Goal: Task Accomplishment & Management: Use online tool/utility

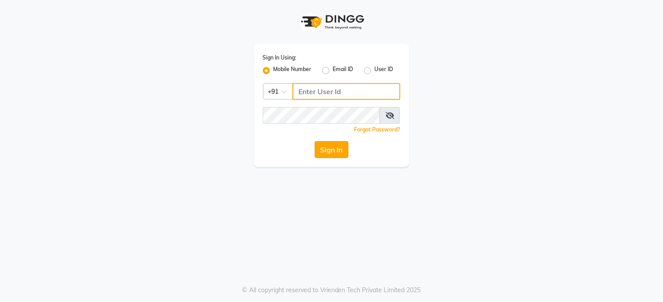
type input "7360007500"
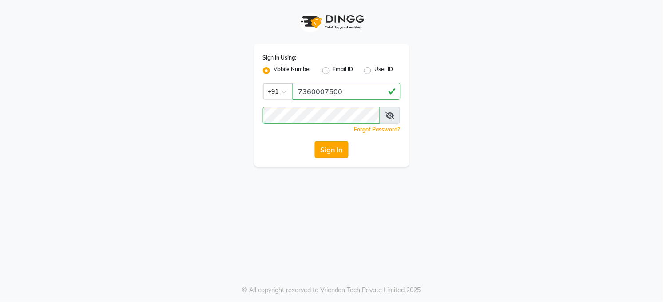
click at [332, 146] on button "Sign In" at bounding box center [332, 149] width 34 height 17
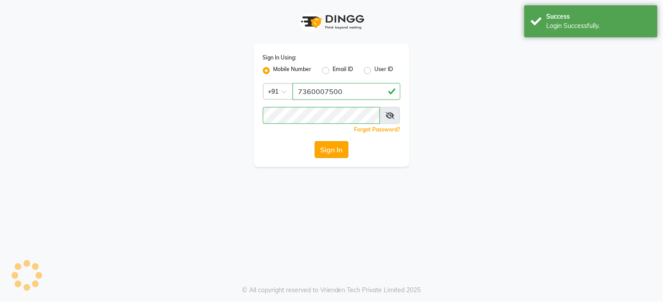
select select "35"
select select "service"
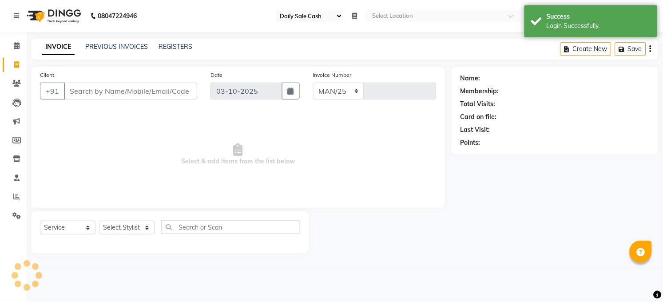
select select "5748"
type input "3632"
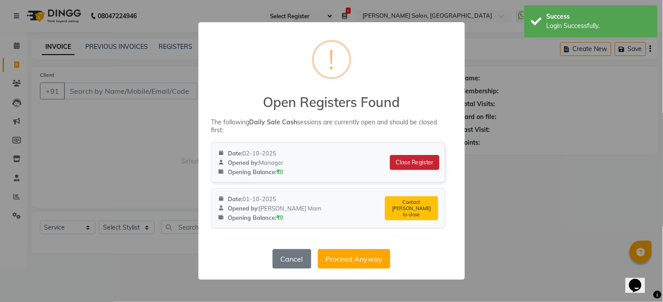
click at [425, 158] on button "Close Register" at bounding box center [414, 162] width 49 height 15
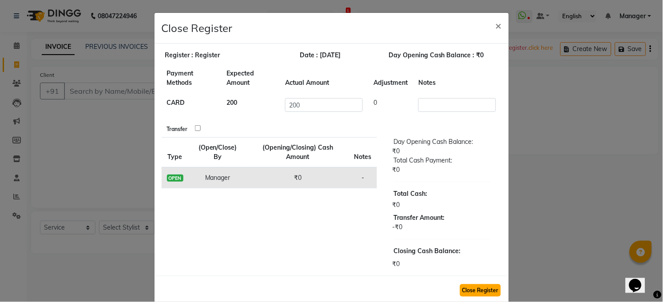
click at [467, 287] on button "Close Register" at bounding box center [480, 290] width 41 height 12
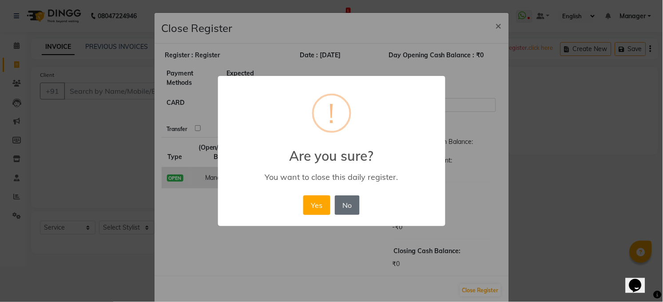
click at [351, 205] on button "No" at bounding box center [347, 205] width 25 height 20
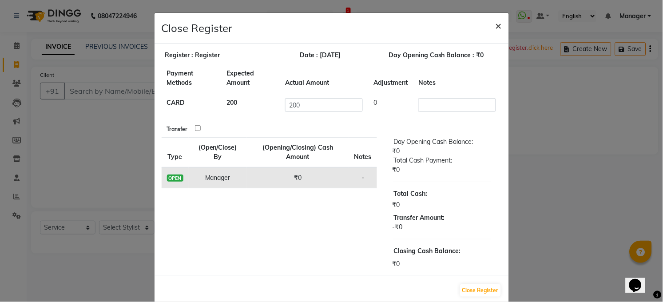
click at [497, 24] on span "×" at bounding box center [499, 25] width 6 height 13
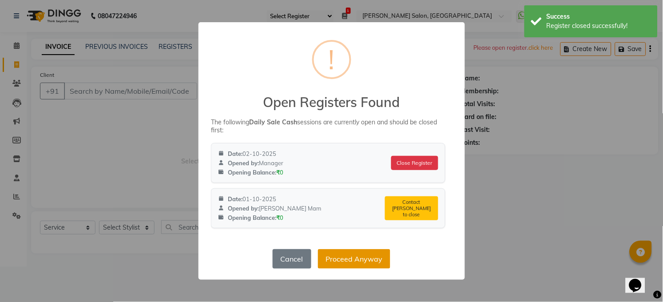
click at [367, 261] on button "Proceed Anyway" at bounding box center [354, 259] width 72 height 20
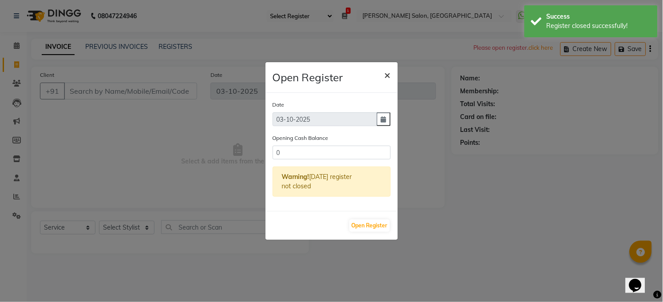
click at [390, 70] on span "×" at bounding box center [388, 74] width 6 height 13
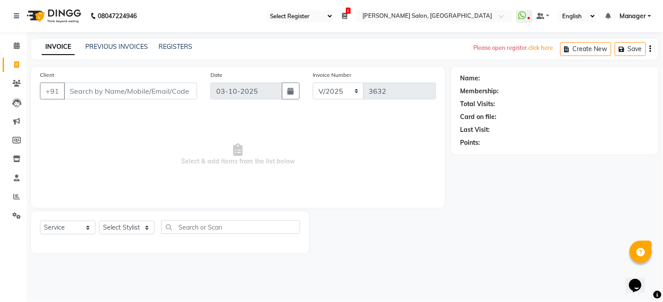
click at [345, 13] on icon at bounding box center [345, 16] width 5 height 6
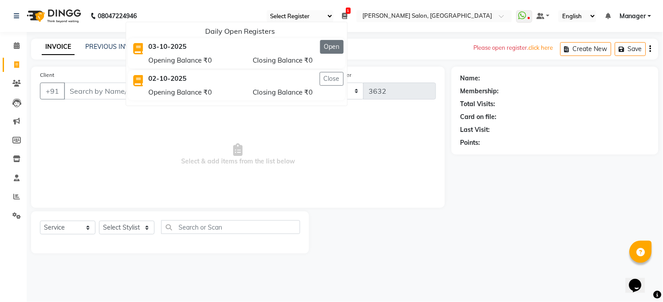
click at [331, 46] on button "Open" at bounding box center [332, 47] width 24 height 14
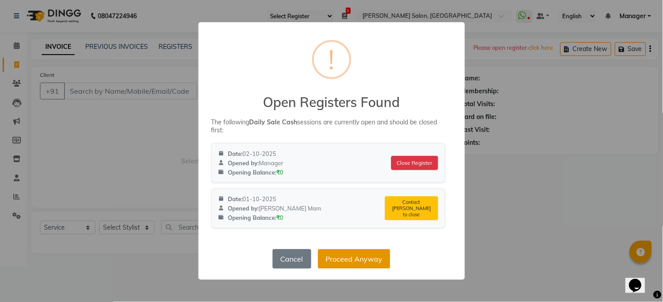
click at [379, 258] on button "Proceed Anyway" at bounding box center [354, 259] width 72 height 20
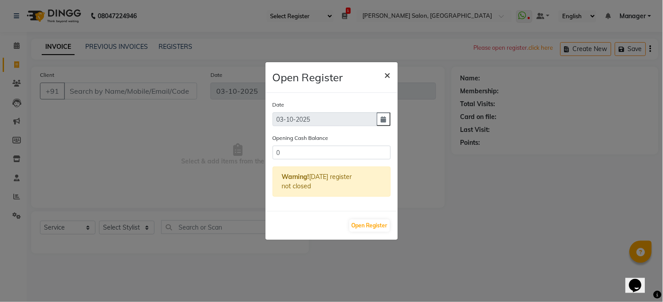
click at [387, 76] on span "×" at bounding box center [388, 74] width 6 height 13
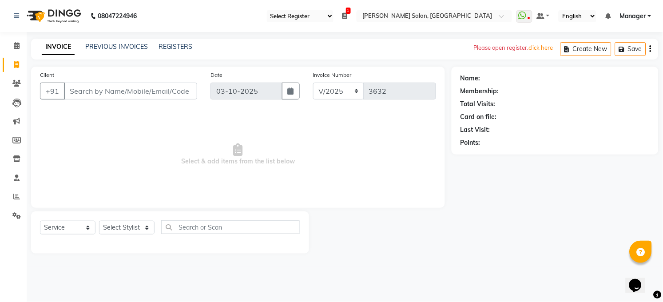
click at [330, 13] on select "Select Register Daily Sale Cash" at bounding box center [300, 16] width 67 height 12
click at [267, 10] on select "Select Register Daily Sale Cash" at bounding box center [300, 16] width 67 height 12
click at [328, 16] on select "Select Register Daily Sale Cash" at bounding box center [300, 16] width 67 height 12
select select
click at [267, 10] on select "Select Register Daily Sale Cash" at bounding box center [300, 16] width 67 height 12
